Goal: Task Accomplishment & Management: Use online tool/utility

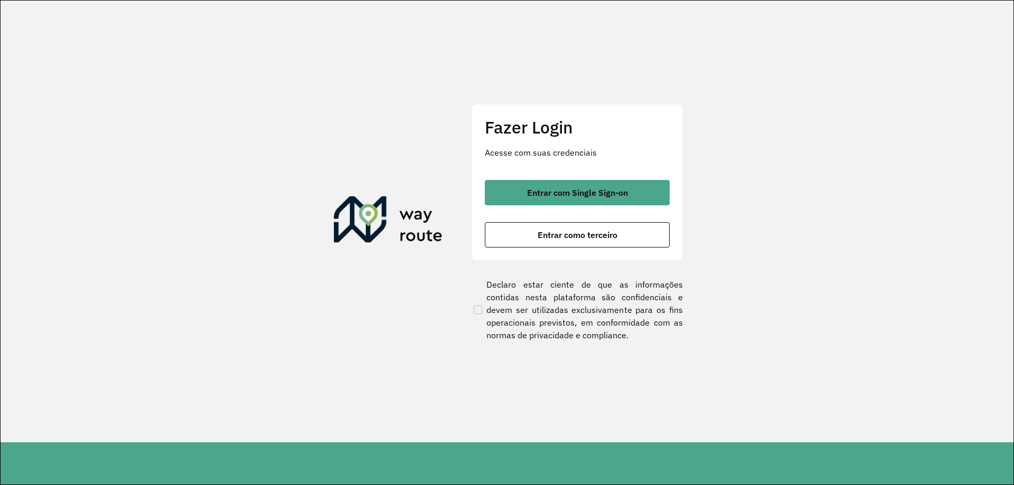
click at [524, 208] on div "Entrar com Single Sign-on Entrar como terceiro" at bounding box center [577, 214] width 185 height 68
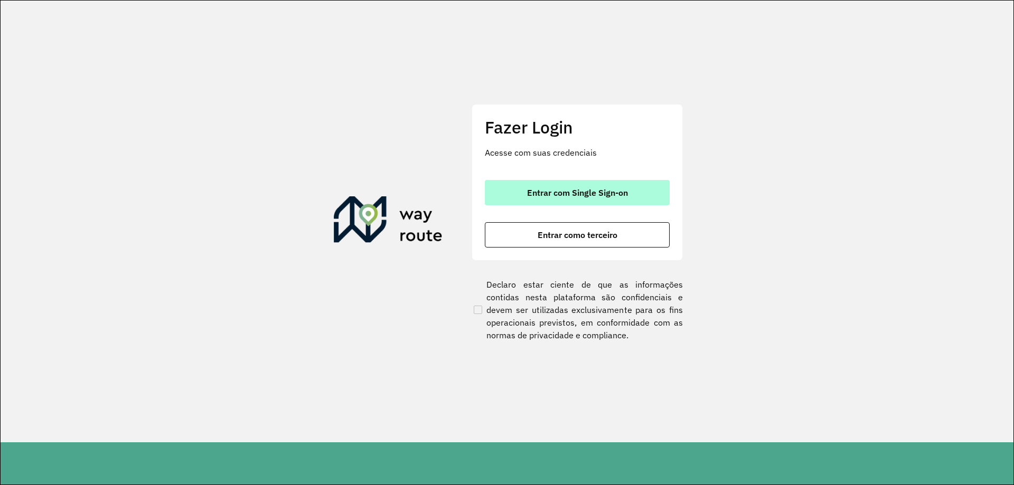
click at [521, 202] on button "Entrar com Single Sign-on" at bounding box center [577, 192] width 185 height 25
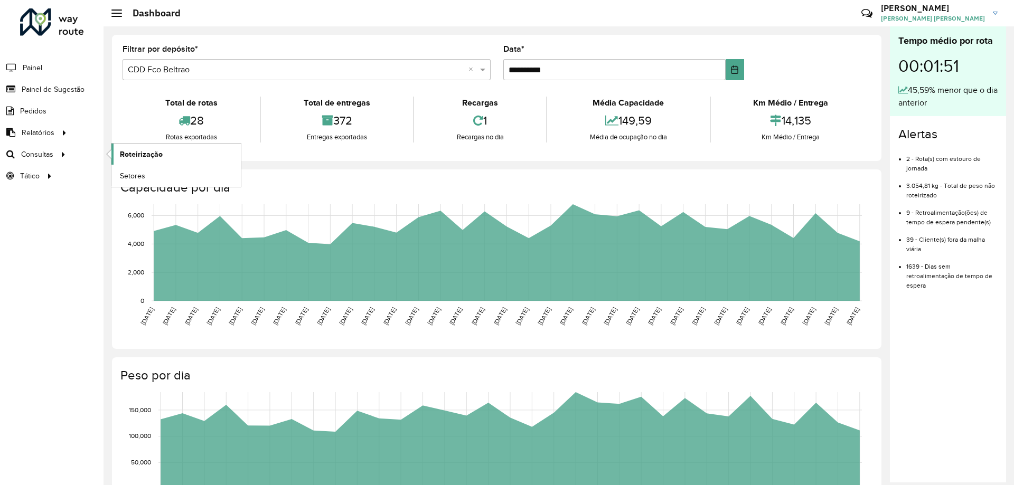
click at [174, 153] on link "Roteirização" at bounding box center [175, 154] width 129 height 21
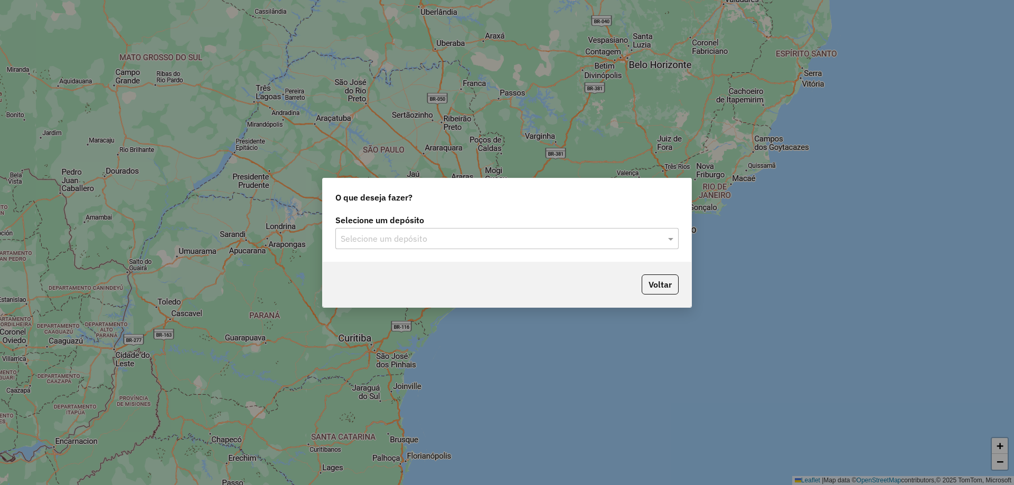
click at [470, 229] on div "Selecione um depósito" at bounding box center [506, 238] width 343 height 21
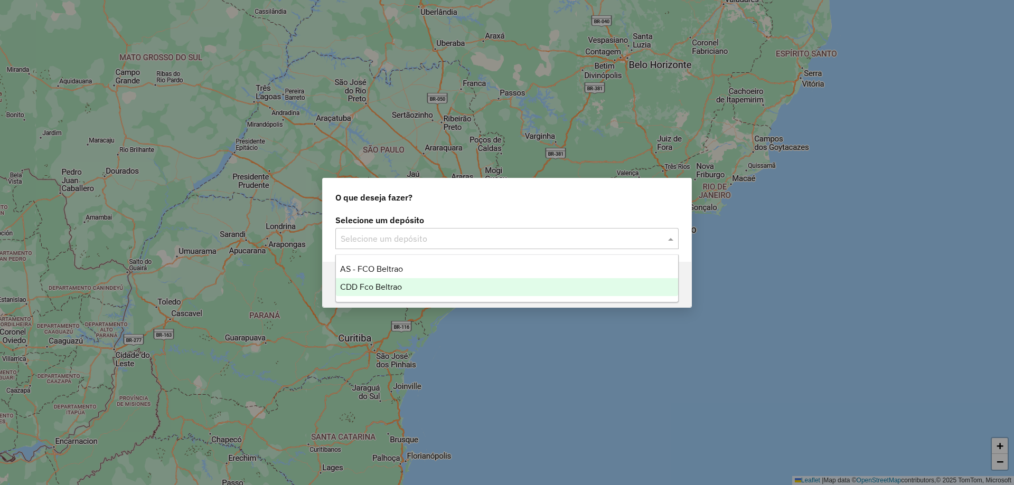
click at [398, 289] on span "CDD Fco Beltrao" at bounding box center [371, 287] width 62 height 9
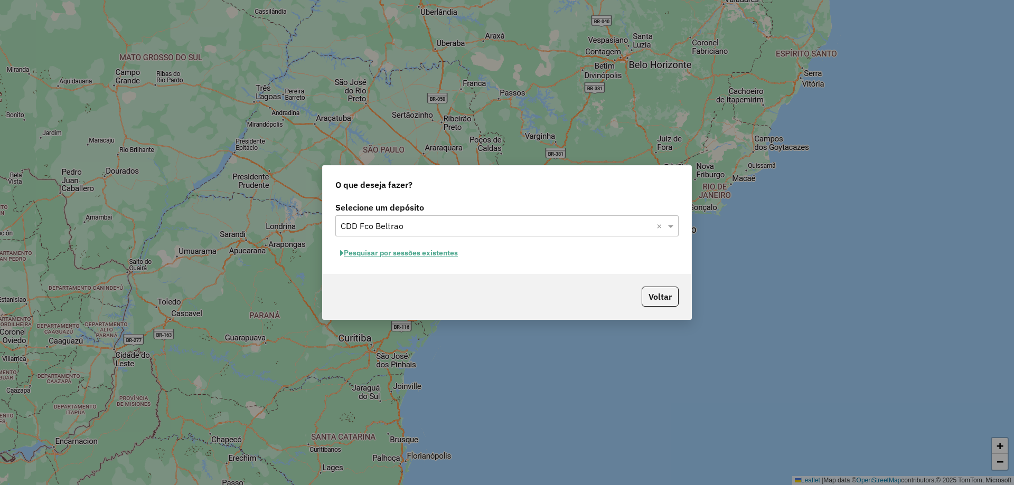
click at [439, 248] on button "Pesquisar por sessões existentes" at bounding box center [398, 253] width 127 height 16
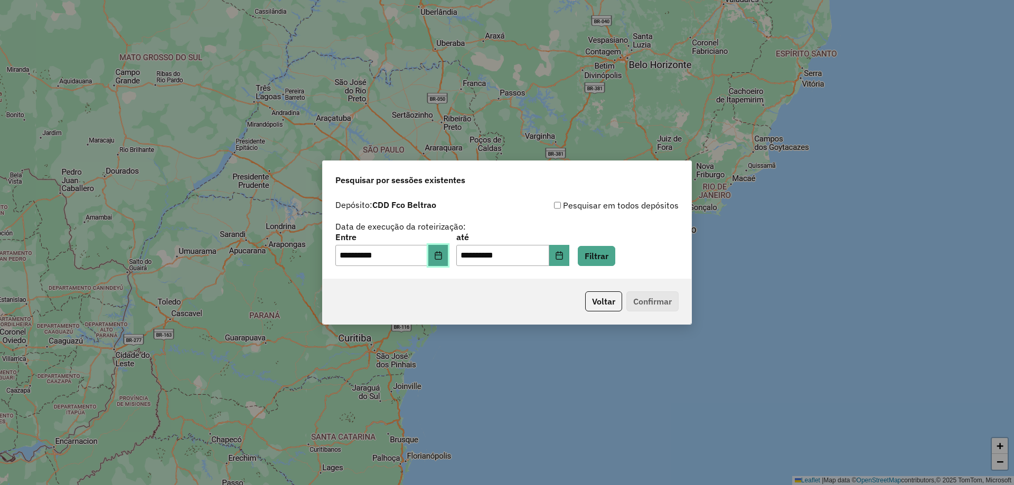
click at [440, 259] on button "Choose Date" at bounding box center [438, 255] width 20 height 21
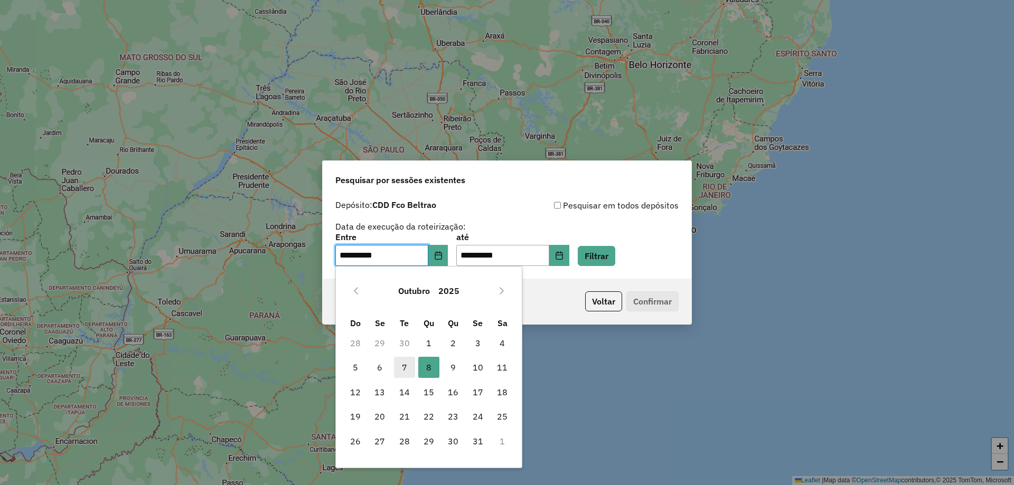
click at [401, 366] on span "7" at bounding box center [404, 367] width 21 height 21
type input "**********"
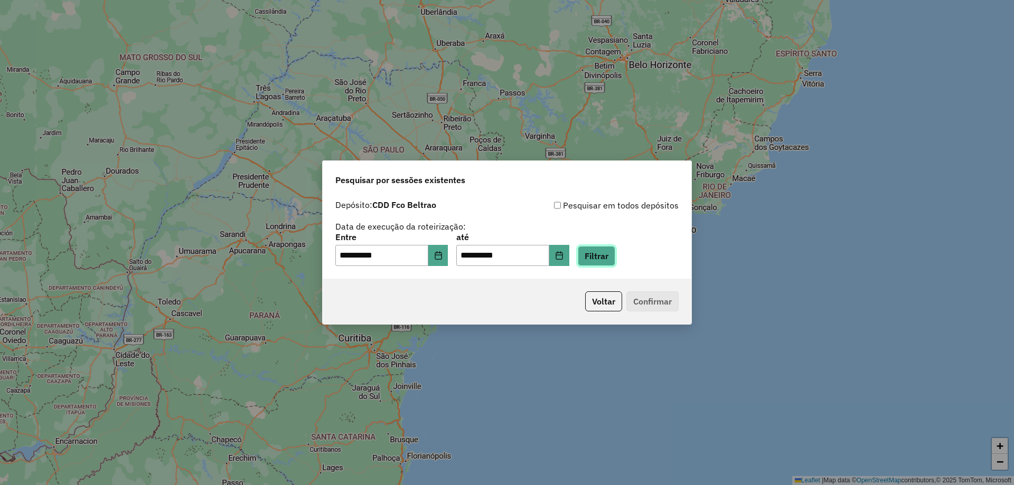
click at [615, 262] on button "Filtrar" at bounding box center [596, 256] width 37 height 20
